Goal: Task Accomplishment & Management: Use online tool/utility

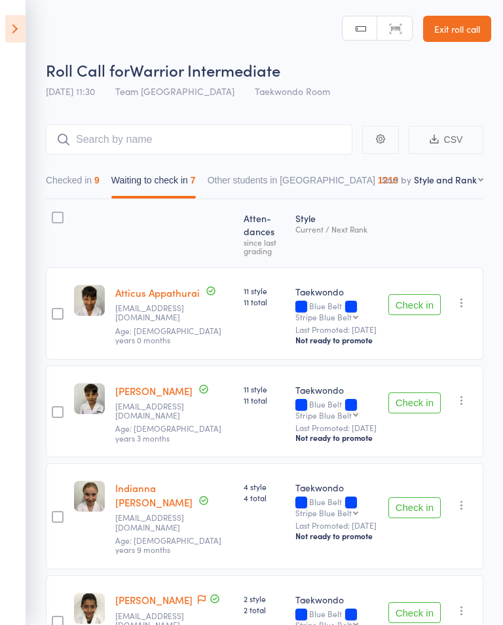
click at [25, 34] on icon at bounding box center [15, 29] width 20 height 28
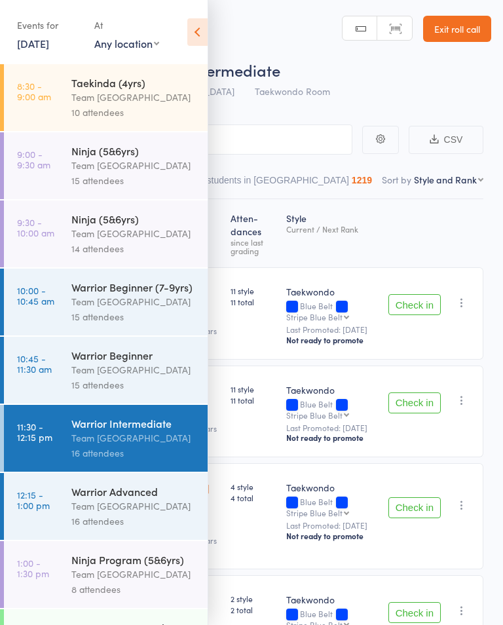
click at [12, 31] on div "Events for [DATE] [DATE] [DATE] Sun Mon Tue Wed Thu Fri Sat 36 31 01 02 03 04 0…" at bounding box center [104, 33] width 208 height 66
click at [105, 499] on div "Warrior Advanced" at bounding box center [133, 491] width 125 height 14
click at [203, 24] on icon at bounding box center [197, 32] width 20 height 28
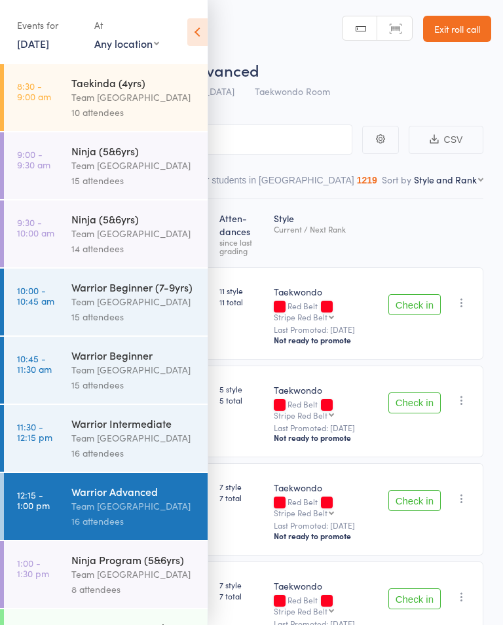
click at [192, 33] on icon at bounding box center [197, 32] width 20 height 28
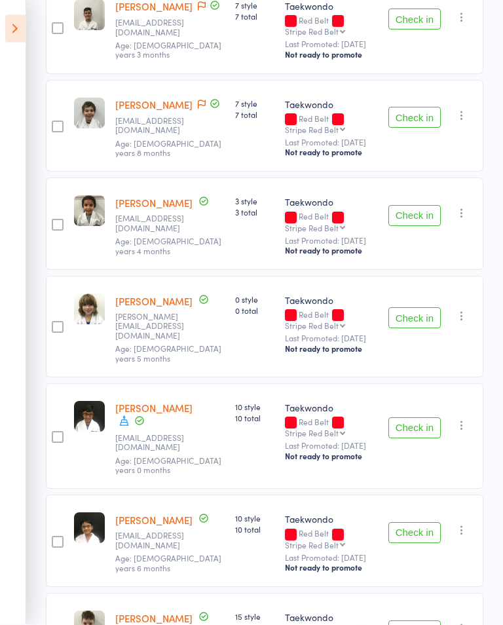
scroll to position [482, 0]
click at [126, 427] on icon at bounding box center [125, 421] width 12 height 12
click at [230, 468] on div "10 style 10 total" at bounding box center [255, 436] width 50 height 106
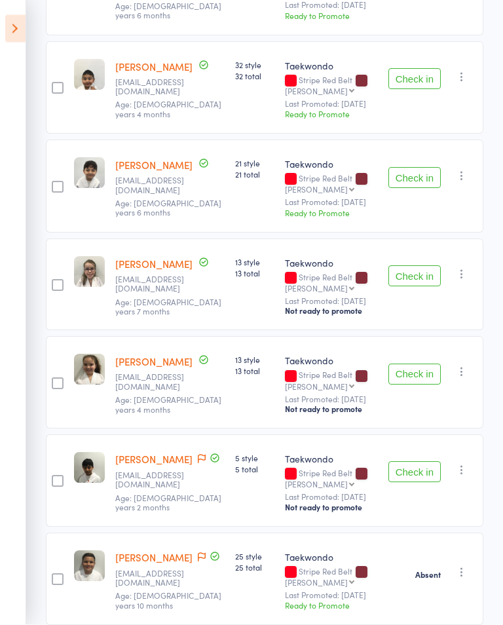
scroll to position [1137, 0]
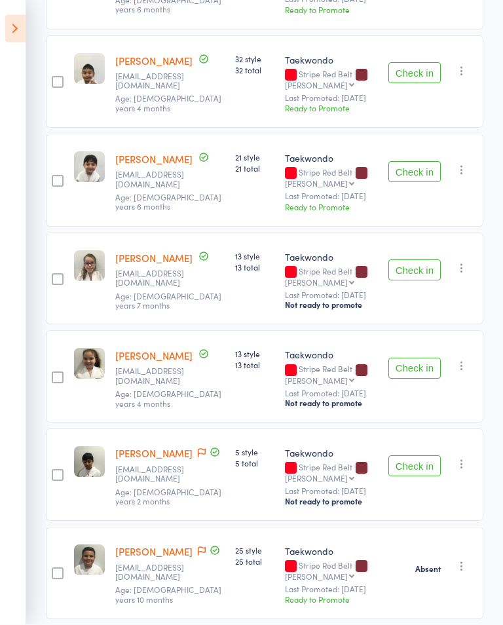
click at [407, 281] on button "Check in" at bounding box center [415, 270] width 52 height 21
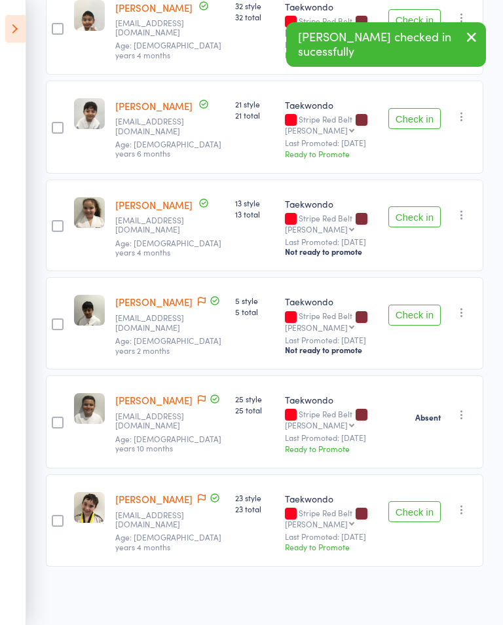
scroll to position [1198, 0]
click at [403, 522] on button "Check in" at bounding box center [415, 511] width 52 height 21
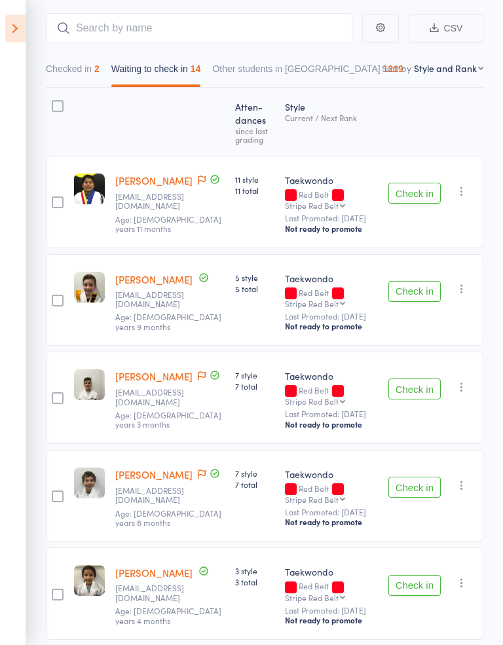
scroll to position [111, 0]
click at [418, 297] on button "Check in" at bounding box center [415, 291] width 52 height 21
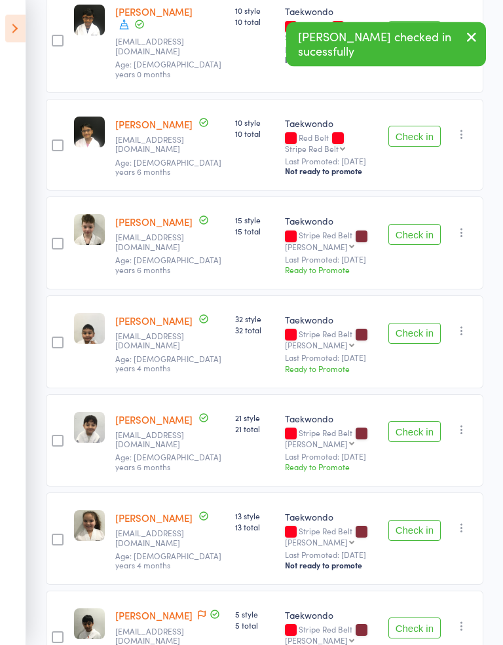
scroll to position [780, 0]
click at [425, 344] on button "Check in" at bounding box center [415, 333] width 52 height 21
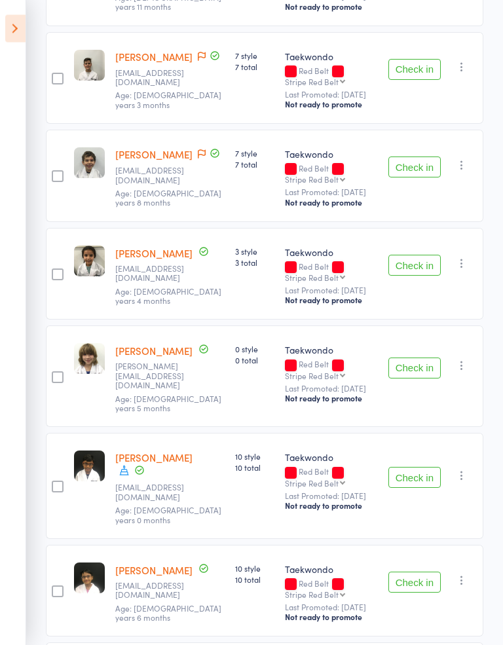
scroll to position [330, 0]
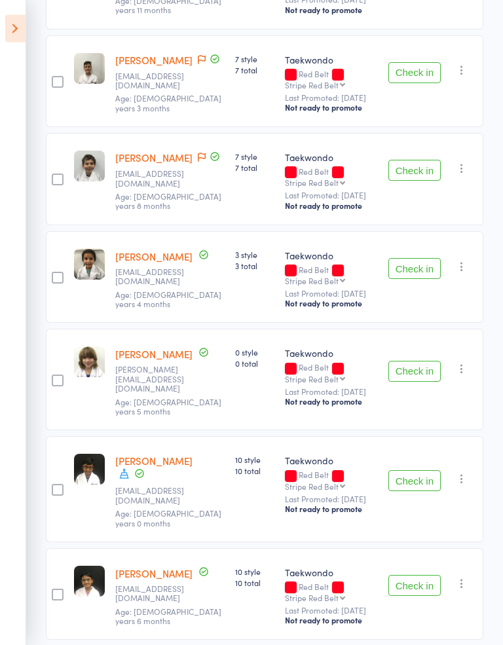
click at [414, 166] on button "Check in" at bounding box center [415, 171] width 52 height 21
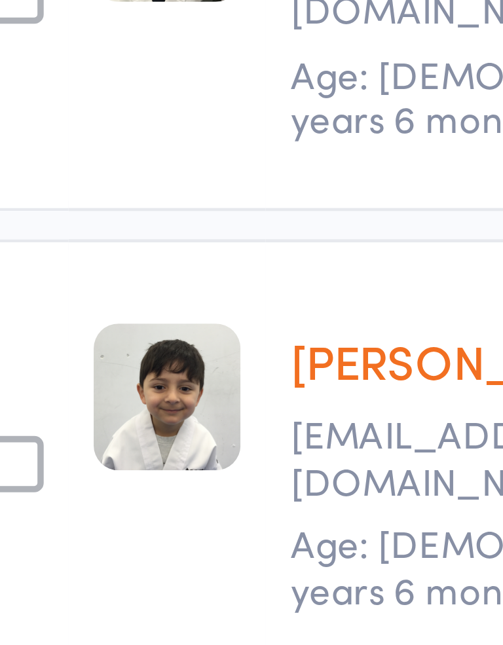
scroll to position [563, 0]
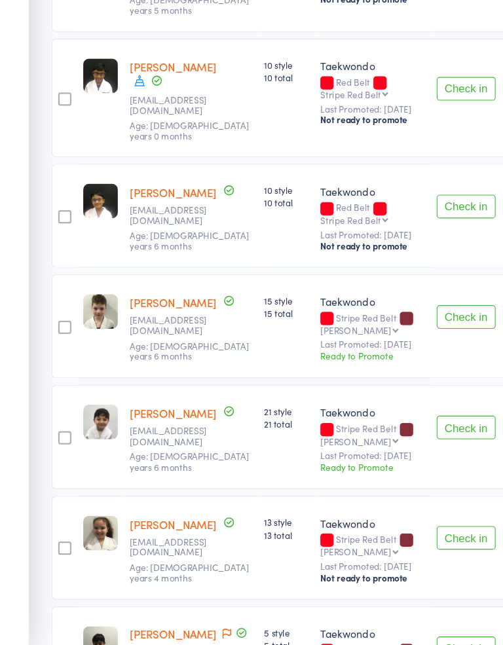
click at [400, 441] on button "Check in" at bounding box center [415, 451] width 52 height 21
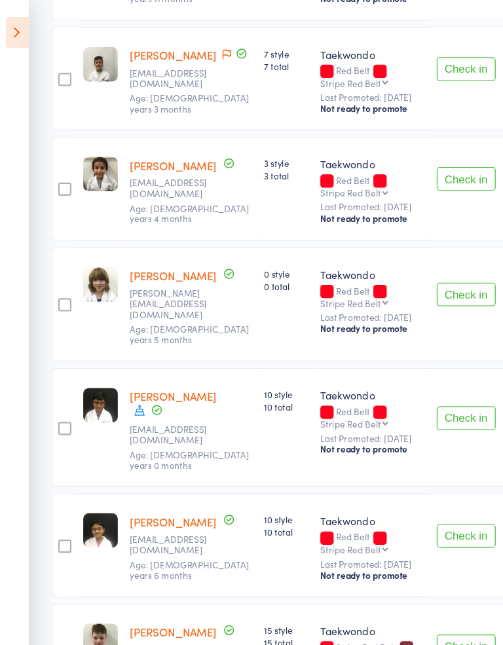
scroll to position [313, 0]
